Goal: Task Accomplishment & Management: Use online tool/utility

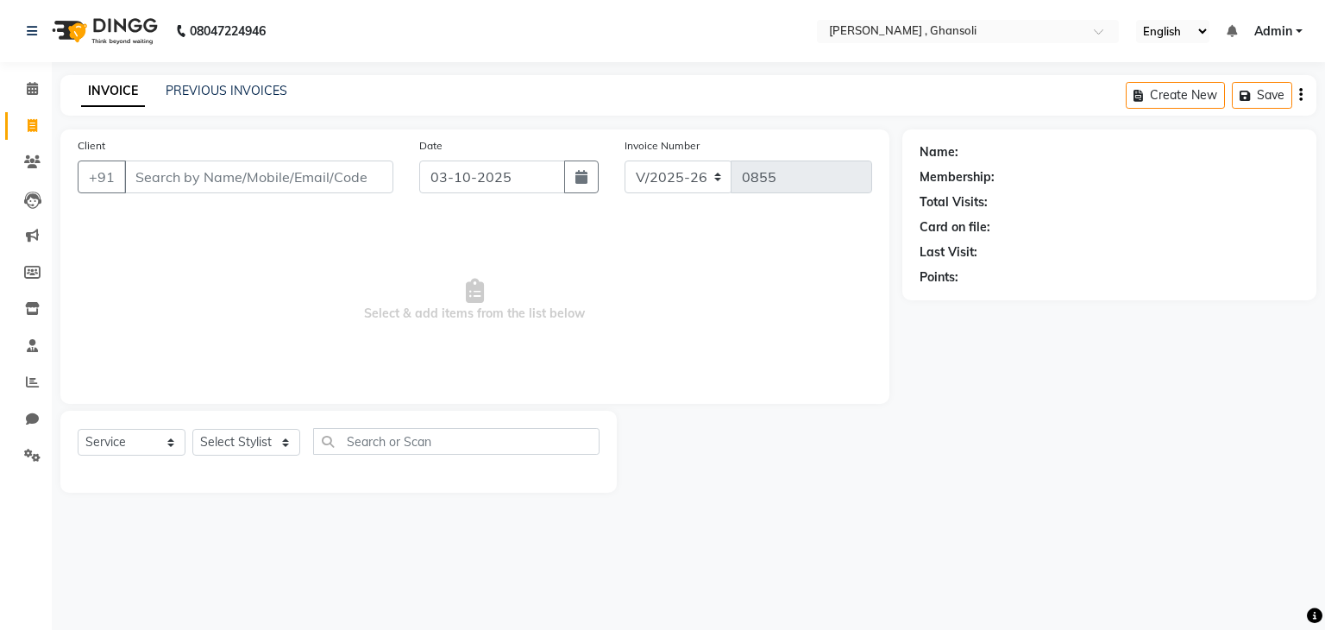
select select "8446"
select select "service"
click at [234, 83] on link "PREVIOUS INVOICES" at bounding box center [227, 91] width 122 height 16
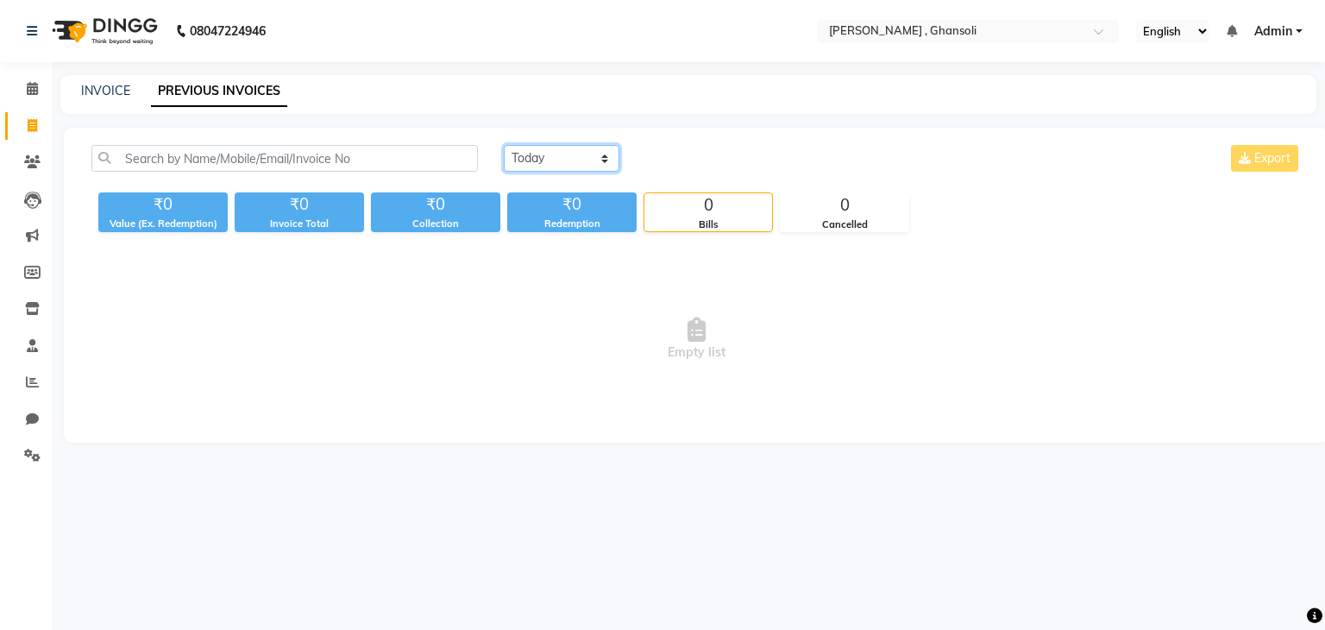
click at [559, 165] on select "[DATE] [DATE] Custom Range" at bounding box center [562, 158] width 116 height 27
select select "[DATE]"
click at [504, 145] on select "[DATE] [DATE] Custom Range" at bounding box center [562, 158] width 116 height 27
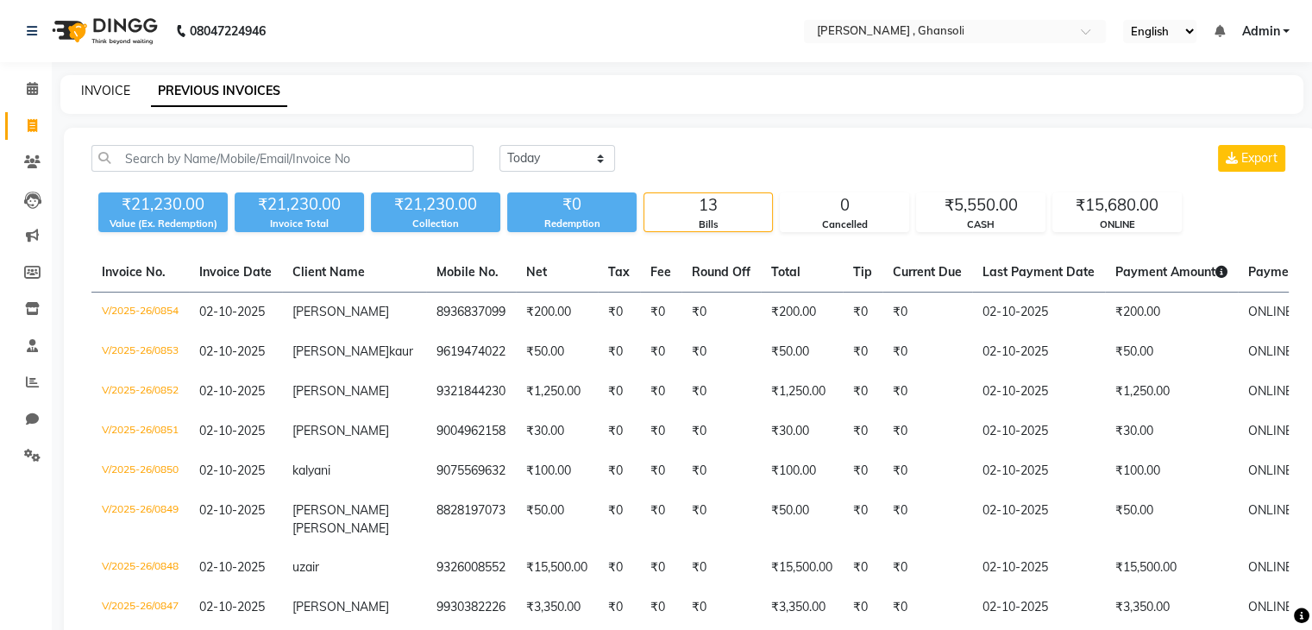
click at [99, 96] on link "INVOICE" at bounding box center [105, 91] width 49 height 16
select select "service"
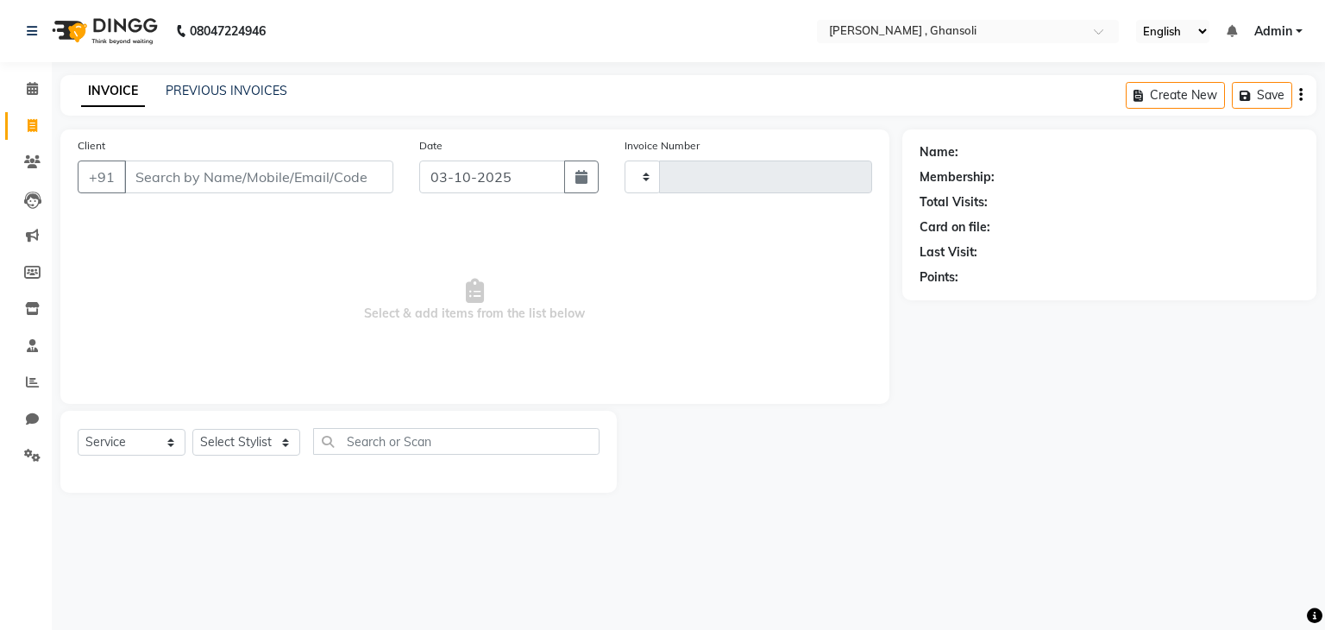
type input "0855"
select select "8446"
select select "service"
click at [180, 177] on input "Client" at bounding box center [258, 176] width 269 height 33
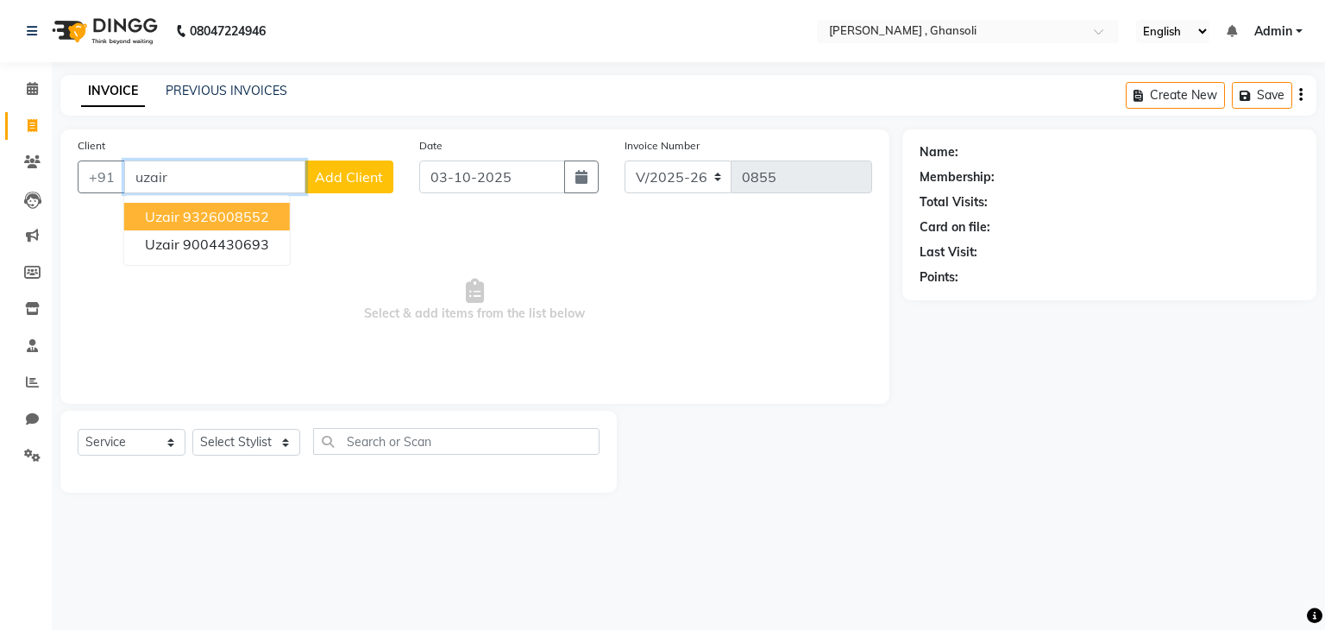
click at [187, 180] on input "uzair" at bounding box center [214, 176] width 181 height 33
click at [199, 218] on ngb-highlight "8291448778" at bounding box center [218, 216] width 86 height 17
type input "8291448778"
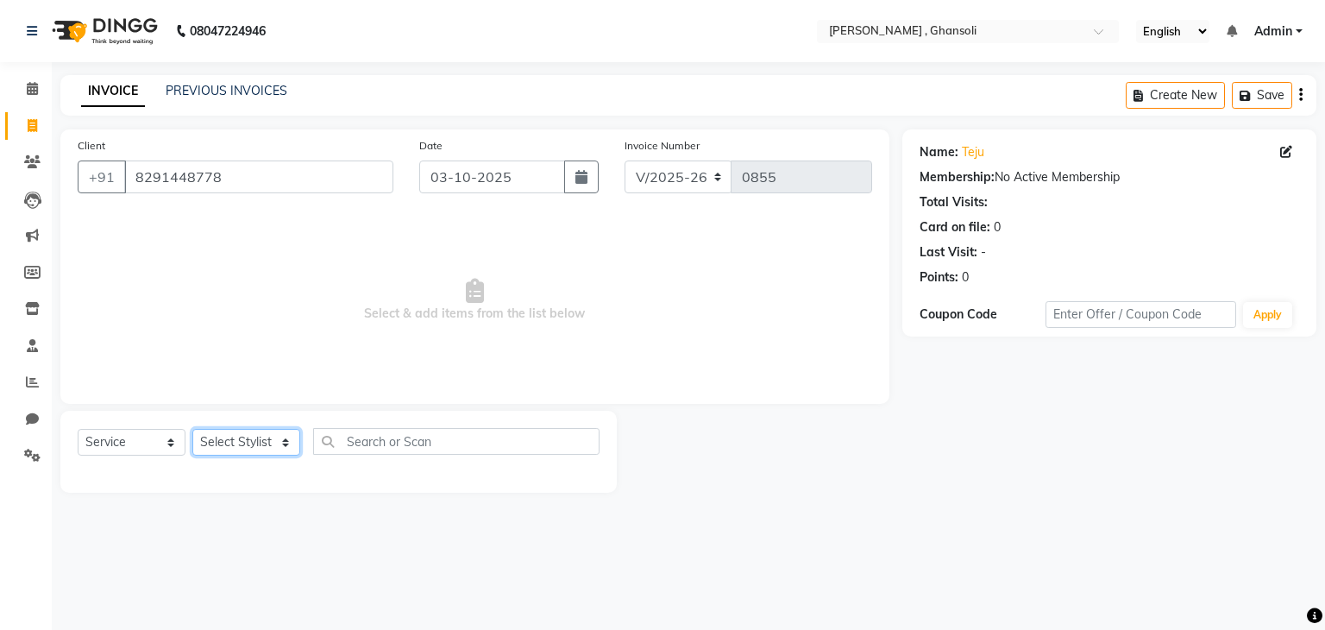
click at [257, 439] on select "Select Stylist deepa Lucky [PERSON_NAME] [PERSON_NAME] [PERSON_NAME] [PERSON_NA…" at bounding box center [246, 442] width 108 height 27
select select "81970"
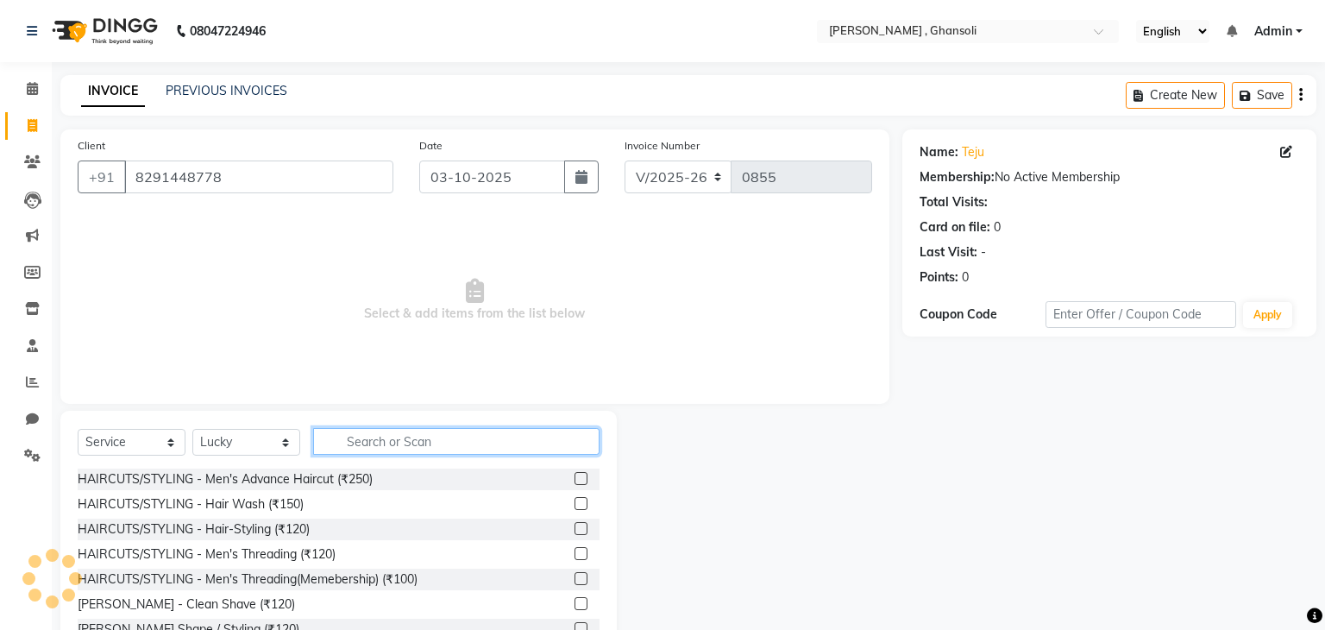
click at [395, 431] on input "text" at bounding box center [456, 441] width 286 height 27
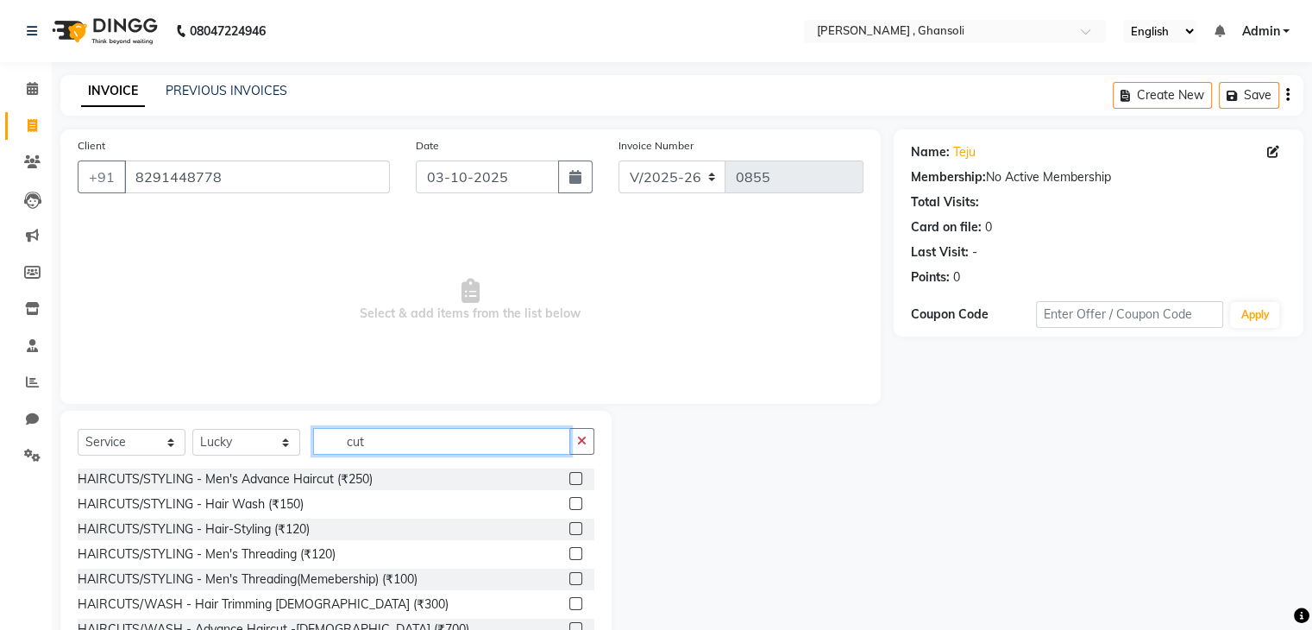
type input "cut"
click at [292, 492] on div "HAIRCUTS/STYLING - Men's Advance Haircut (₹250) HAIRCUTS/STYLING - Hair Wash (₹…" at bounding box center [336, 554] width 517 height 173
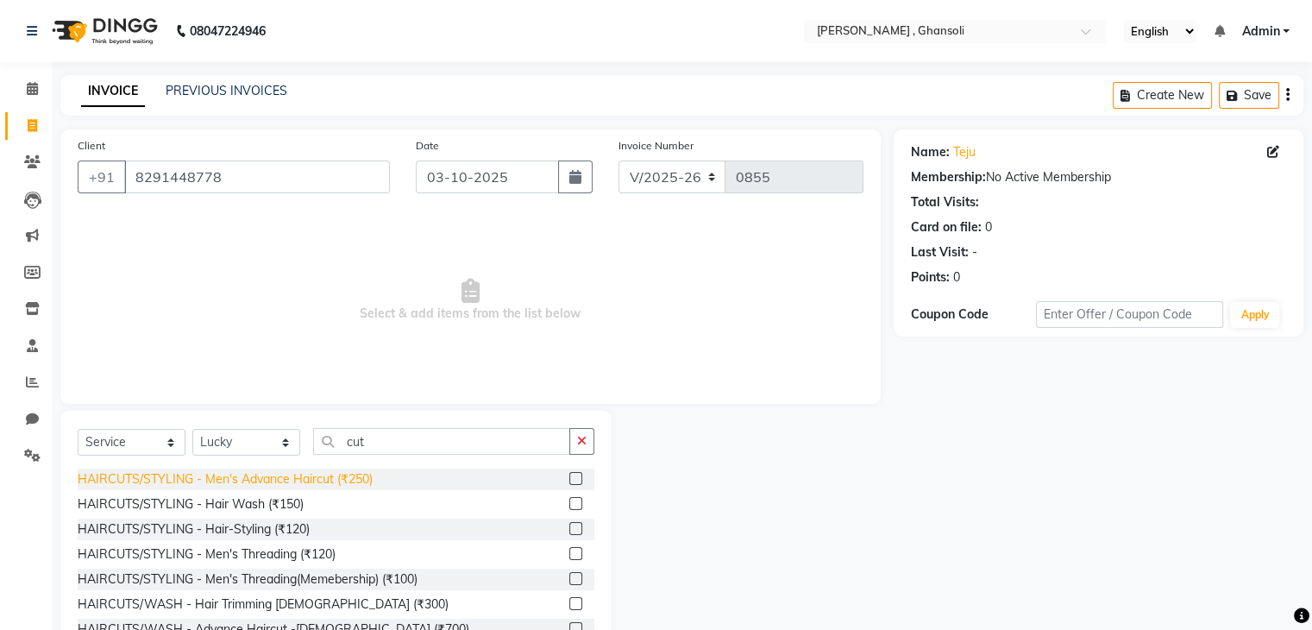
click at [292, 477] on div "HAIRCUTS/STYLING - Men's Advance Haircut (₹250)" at bounding box center [225, 479] width 295 height 18
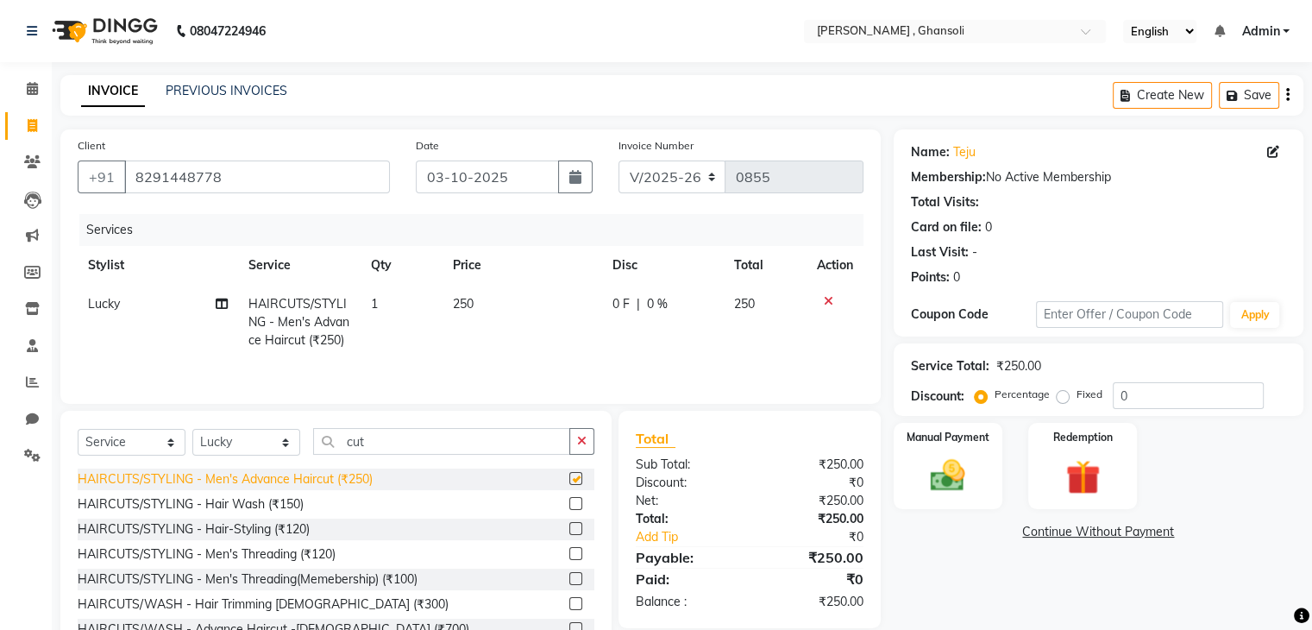
checkbox input "false"
click at [830, 304] on icon at bounding box center [828, 301] width 9 height 12
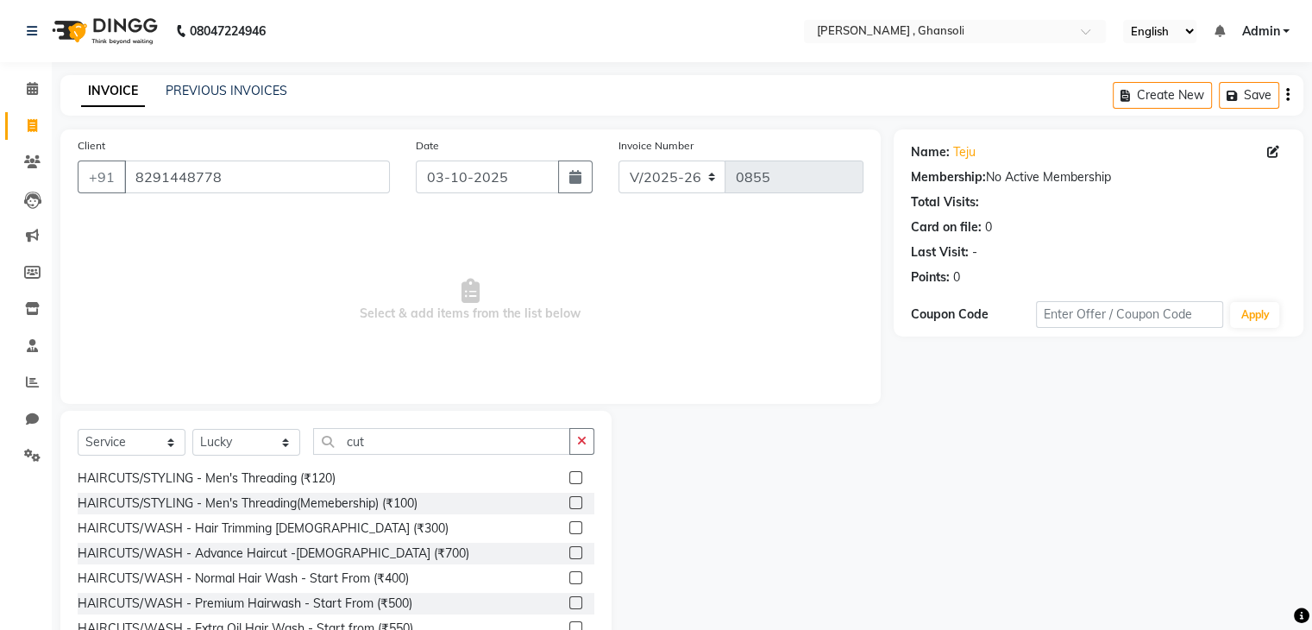
scroll to position [76, 0]
click at [252, 529] on div "HAIRCUTS/WASH - Hair Trimming [DEMOGRAPHIC_DATA] (₹300)" at bounding box center [263, 528] width 371 height 18
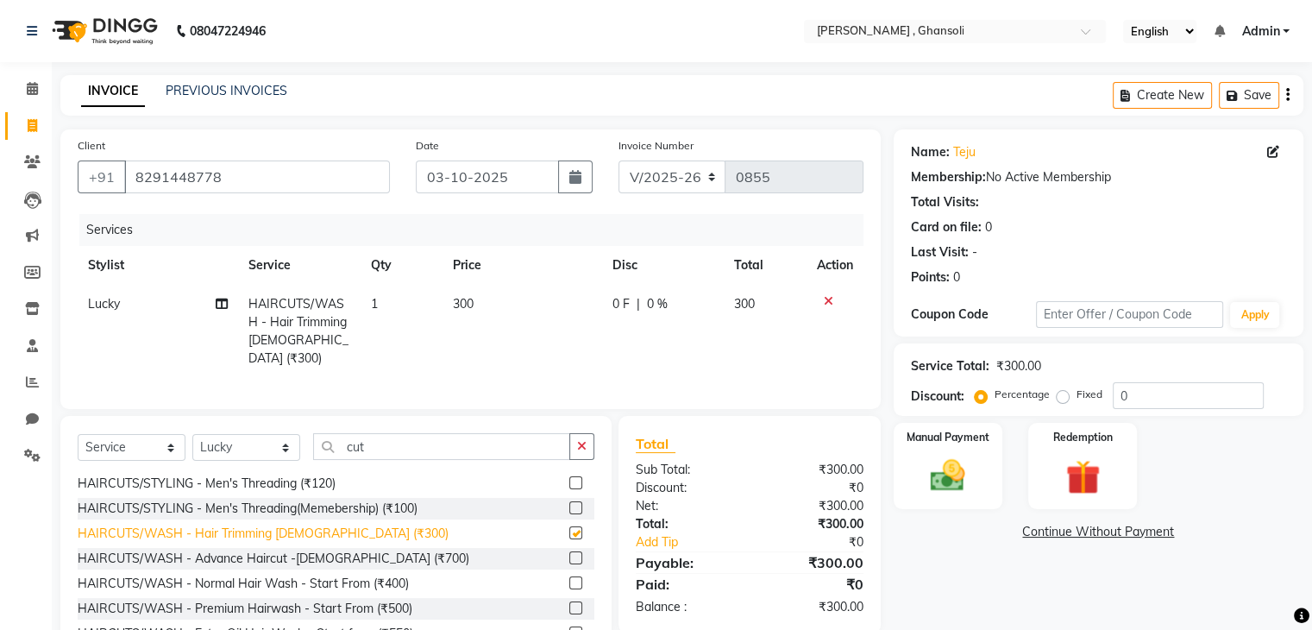
checkbox input "false"
click at [960, 480] on img at bounding box center [948, 475] width 58 height 41
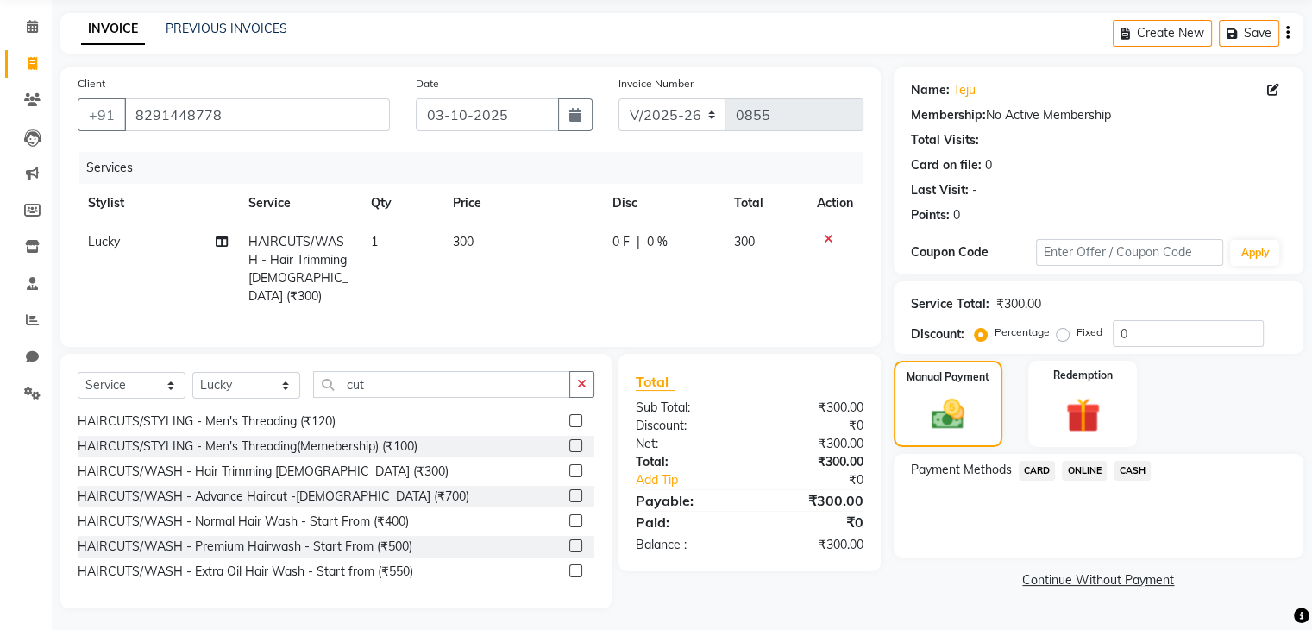
scroll to position [62, 0]
click at [1078, 472] on span "ONLINE" at bounding box center [1084, 471] width 45 height 20
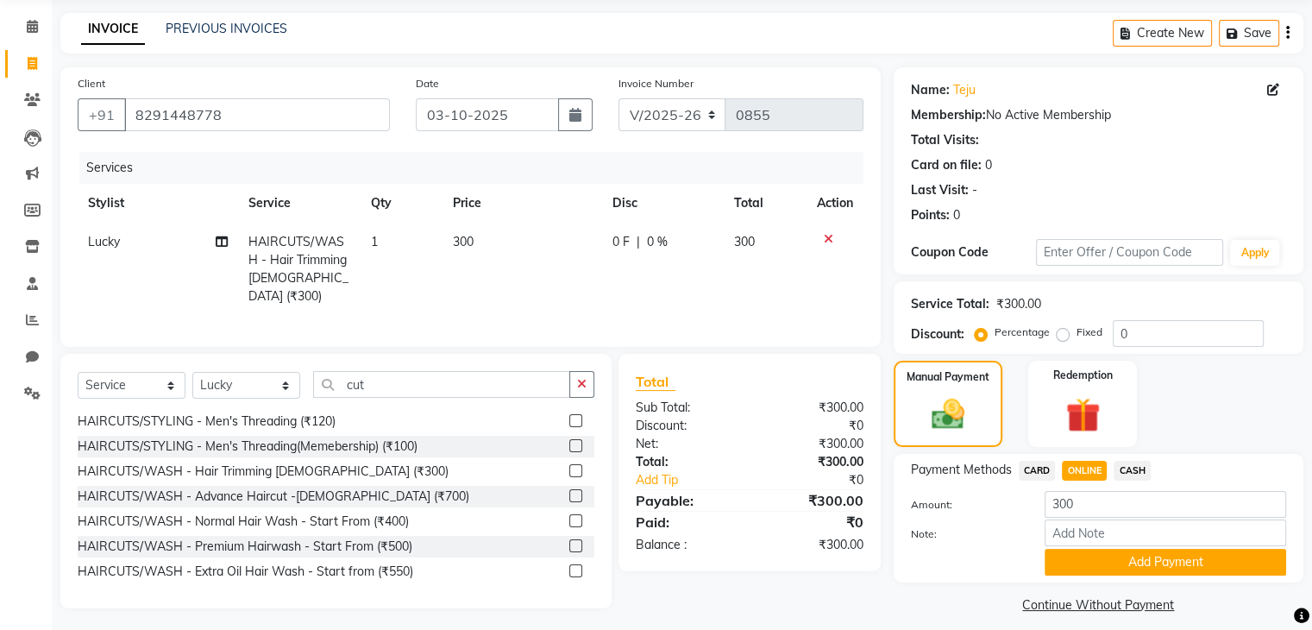
click at [1123, 469] on span "CASH" at bounding box center [1132, 471] width 37 height 20
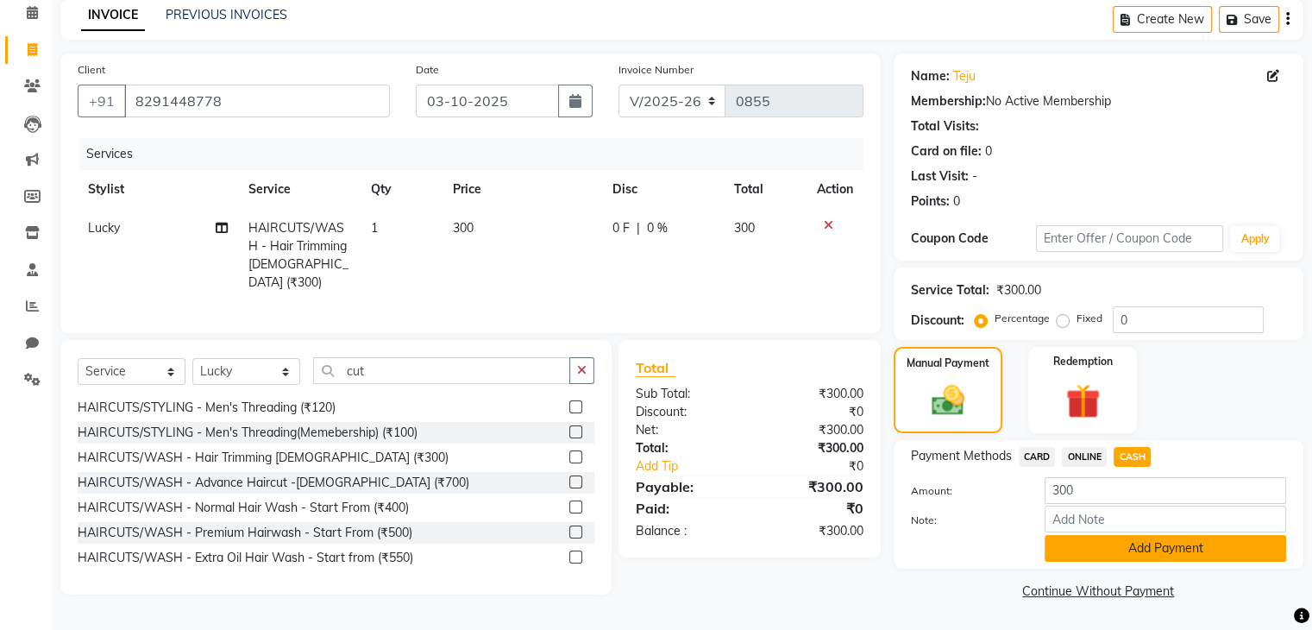
click at [1139, 539] on button "Add Payment" at bounding box center [1166, 548] width 242 height 27
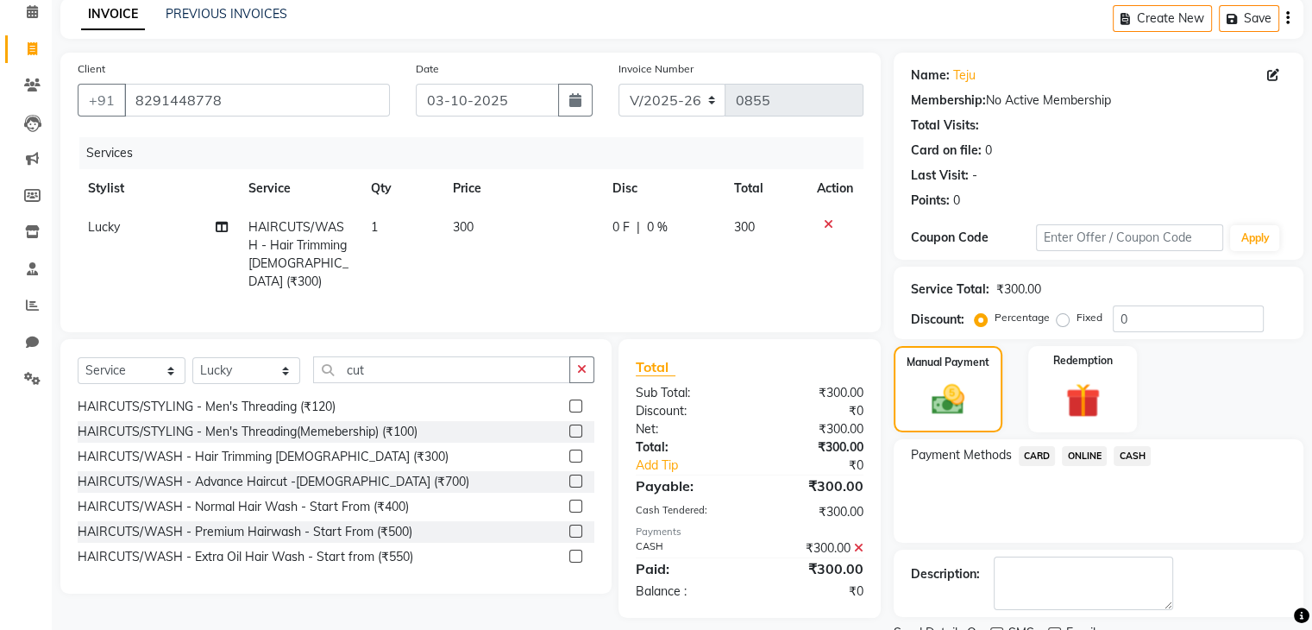
scroll to position [148, 0]
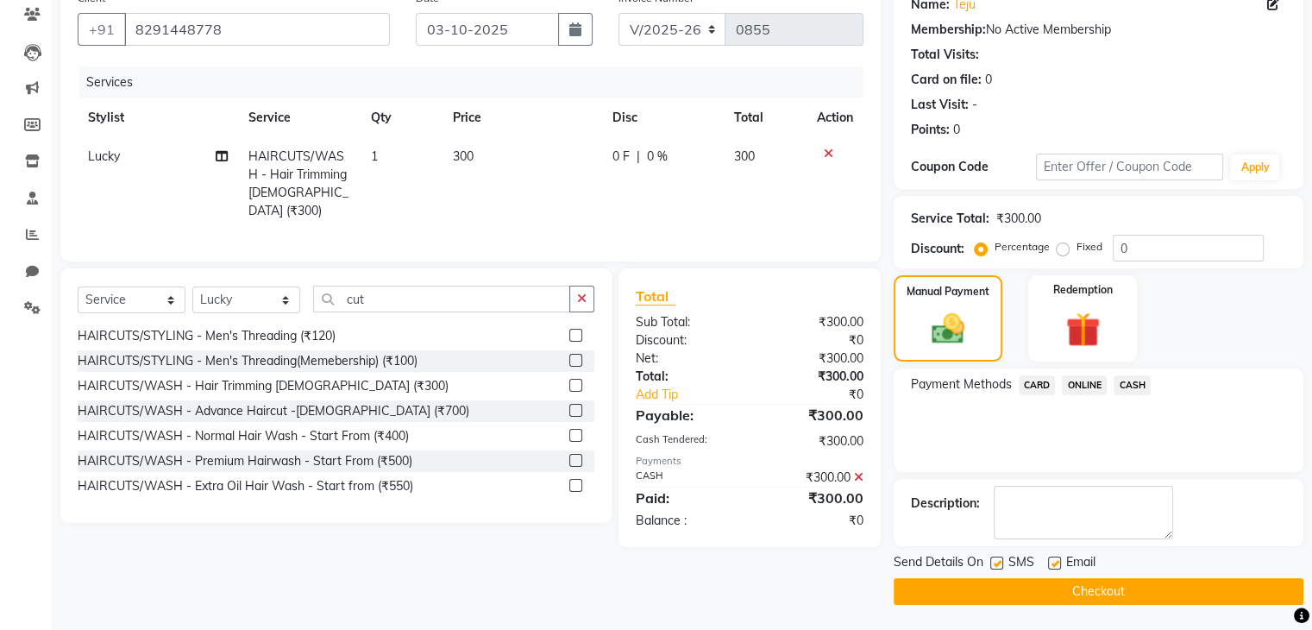
click at [1137, 598] on button "Checkout" at bounding box center [1099, 591] width 410 height 27
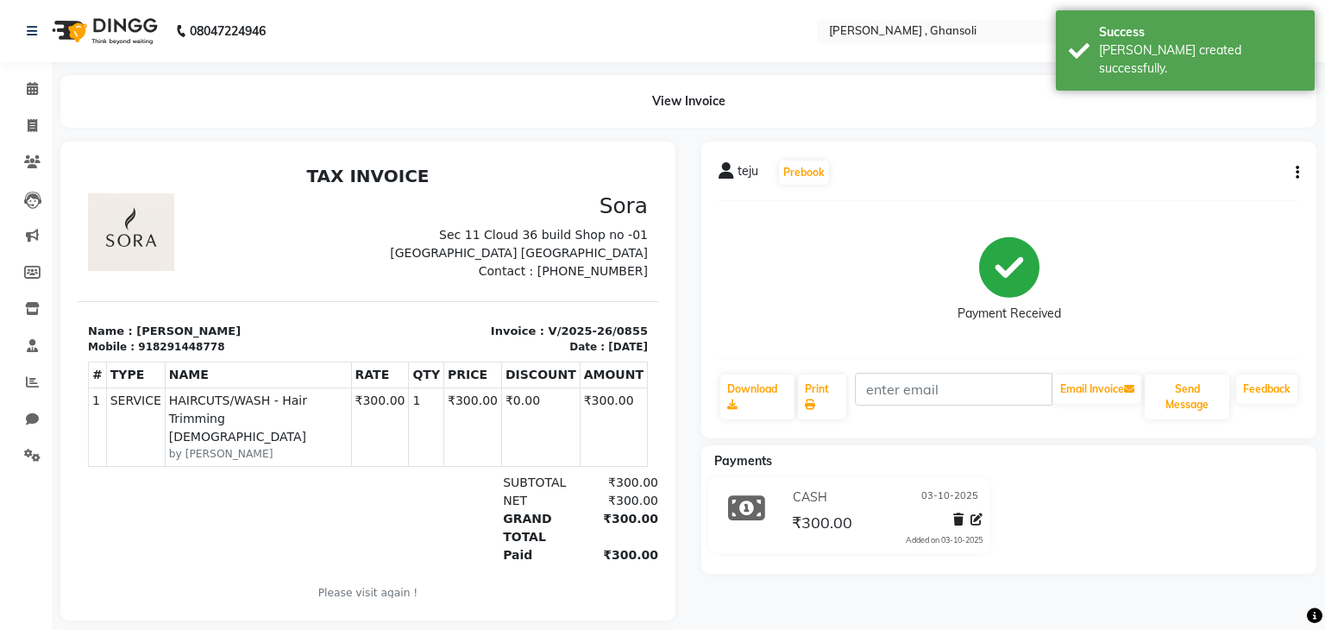
select select "8446"
select select "service"
